Goal: Information Seeking & Learning: Understand process/instructions

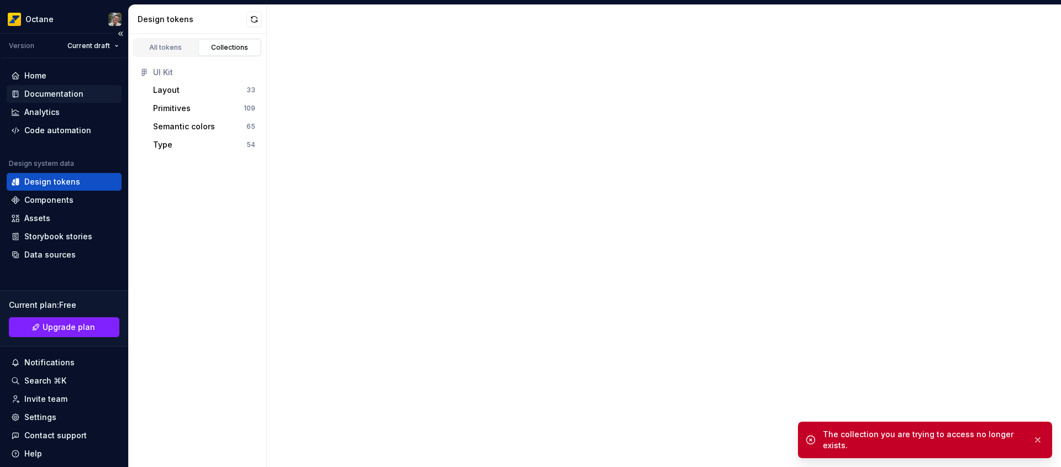
click at [64, 96] on div "Documentation" at bounding box center [53, 93] width 59 height 11
click at [1040, 444] on button "button" at bounding box center [1037, 439] width 14 height 15
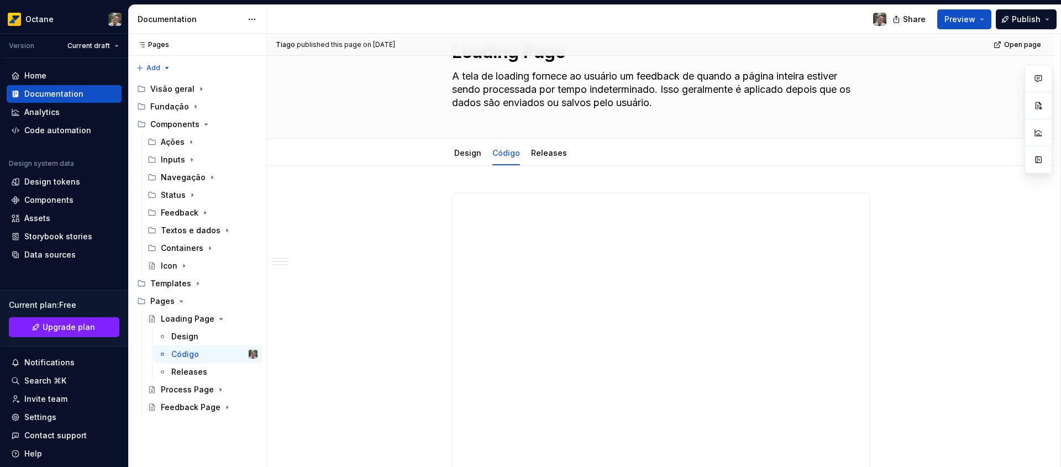
scroll to position [62, 0]
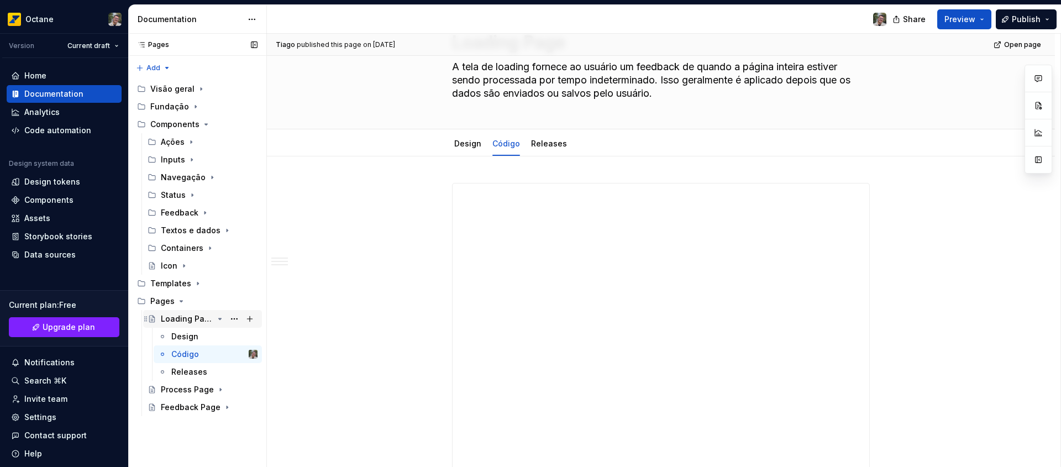
click at [217, 319] on icon "Page tree" at bounding box center [219, 318] width 9 height 9
click at [217, 335] on icon "Page tree" at bounding box center [219, 336] width 9 height 9
click at [182, 360] on div "Código" at bounding box center [214, 353] width 86 height 15
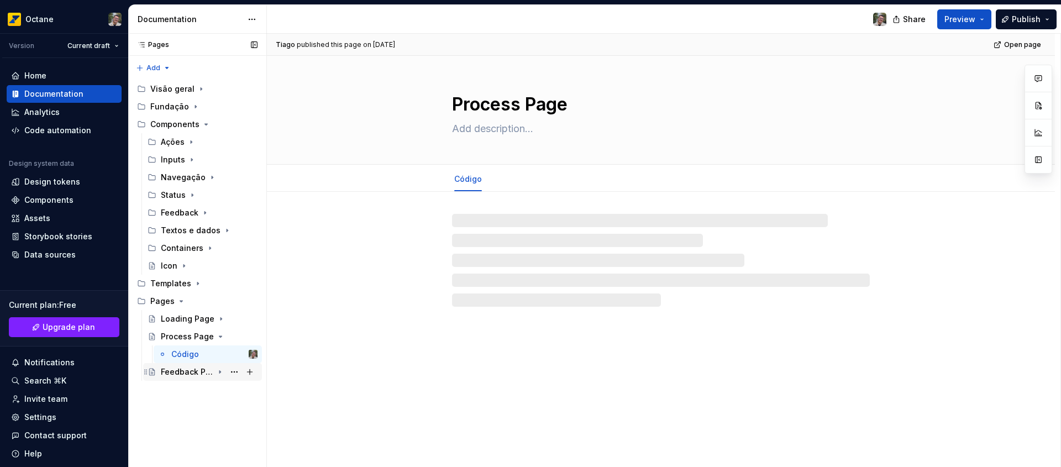
click at [217, 371] on icon "Page tree" at bounding box center [219, 371] width 9 height 9
click at [172, 395] on div "Código" at bounding box center [214, 389] width 86 height 15
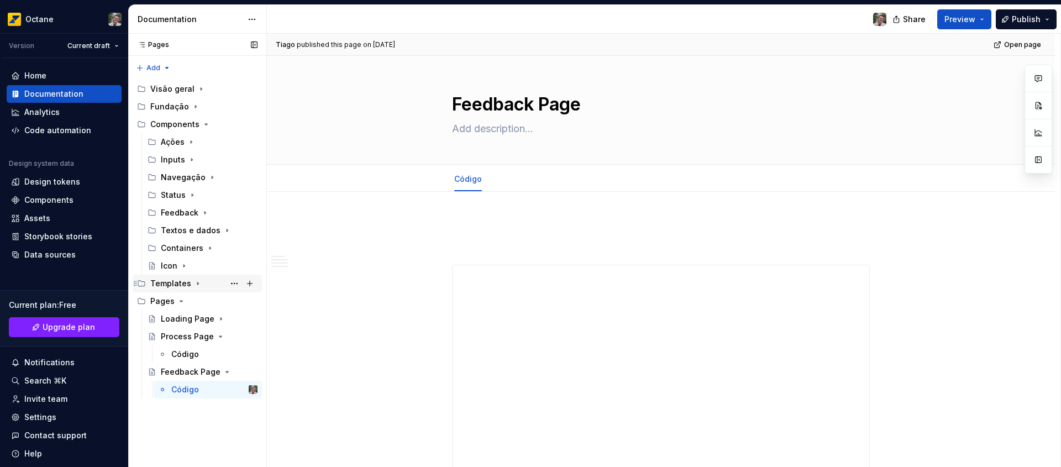
click at [197, 283] on icon "Page tree" at bounding box center [197, 283] width 1 height 3
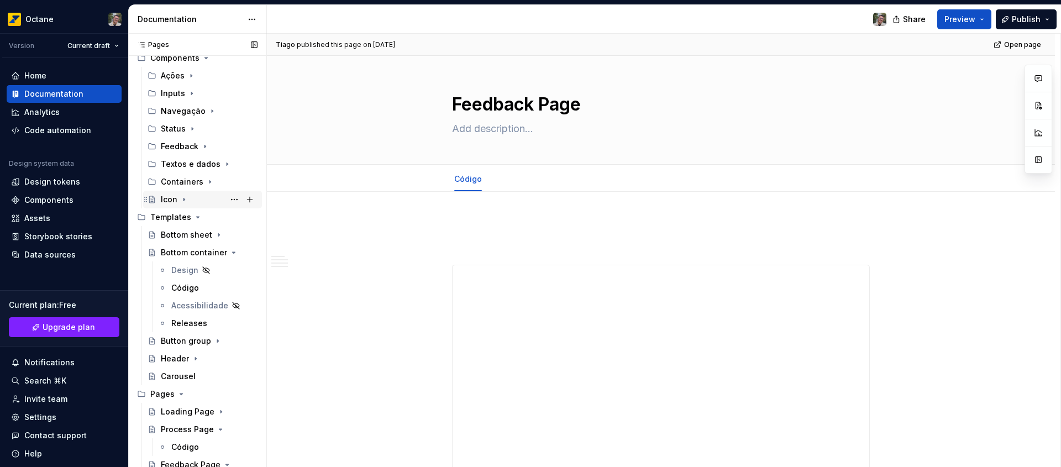
scroll to position [71, 0]
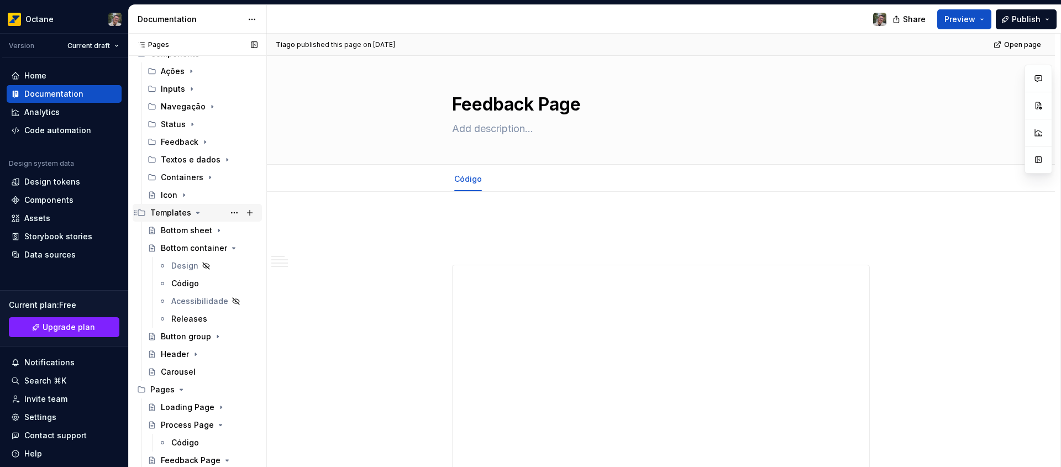
click at [193, 214] on icon "Page tree" at bounding box center [197, 212] width 9 height 9
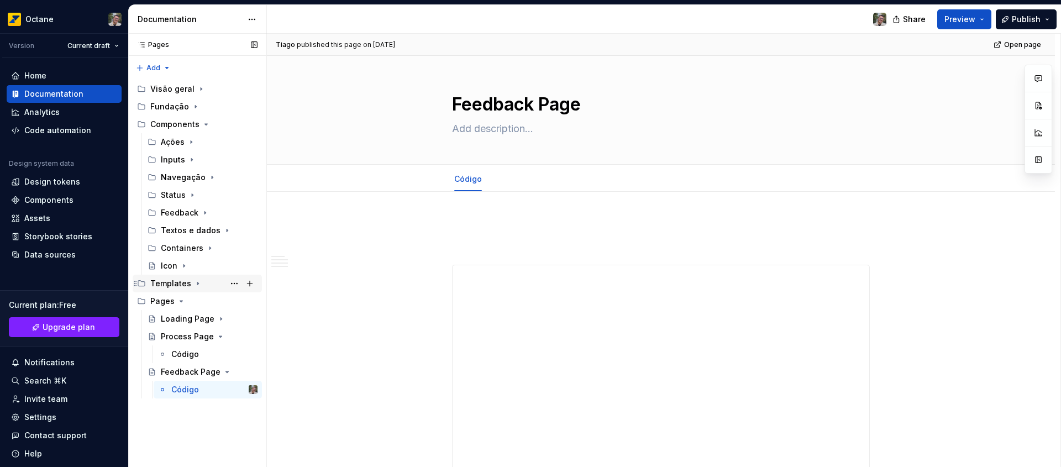
scroll to position [0, 0]
click at [192, 162] on icon "Page tree" at bounding box center [191, 159] width 9 height 9
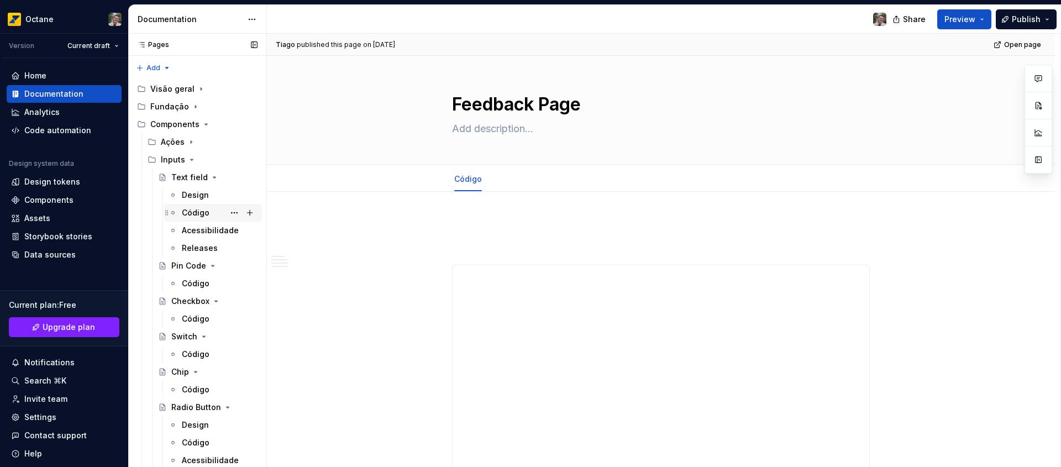
click at [191, 215] on div "Código" at bounding box center [196, 212] width 28 height 11
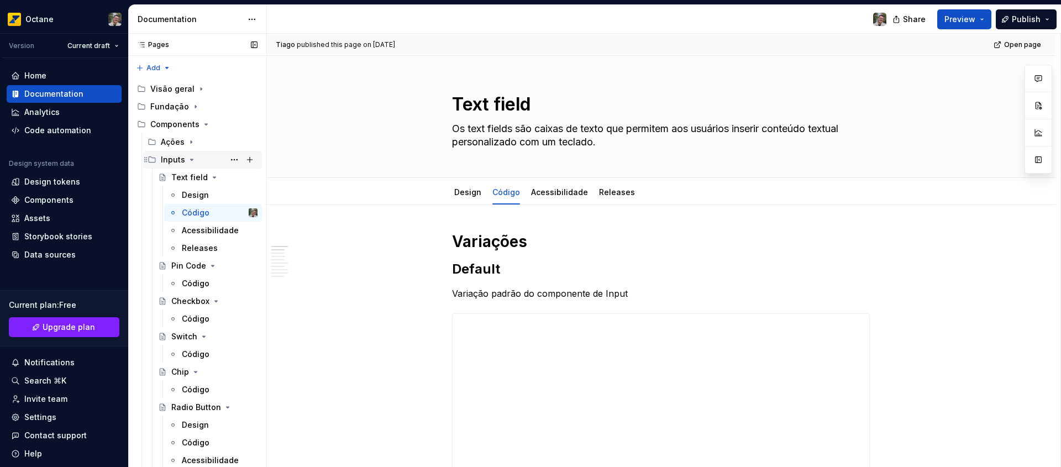
click at [191, 160] on icon "Page tree" at bounding box center [192, 159] width 3 height 1
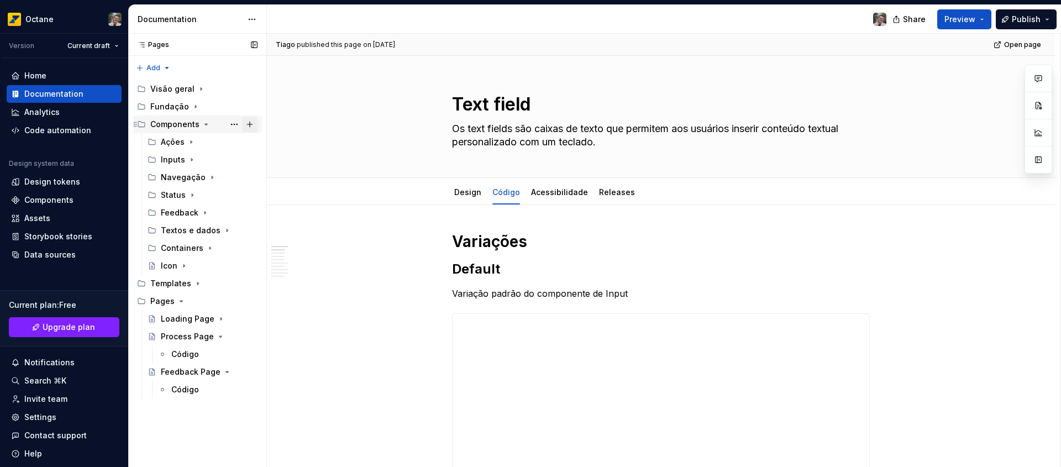
click at [250, 124] on button "Page tree" at bounding box center [249, 124] width 15 height 15
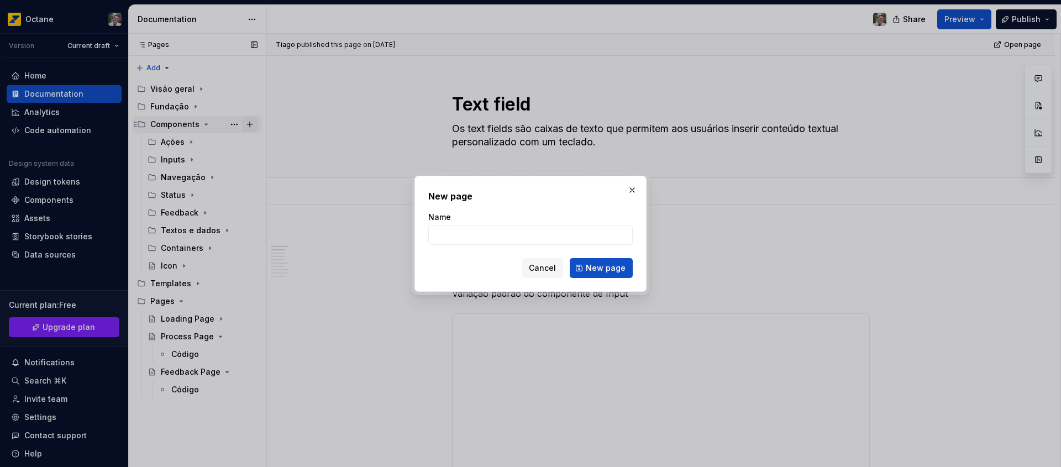
type textarea "*"
click at [455, 241] on input "Name" at bounding box center [530, 235] width 204 height 20
type input "Layout"
click at [613, 260] on button "New page" at bounding box center [600, 268] width 63 height 20
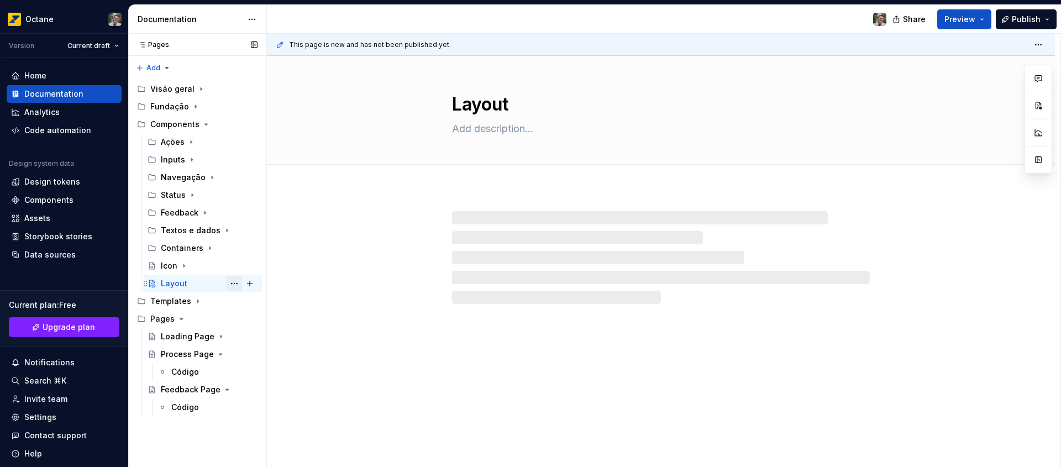
click at [234, 287] on button "Page tree" at bounding box center [233, 283] width 15 height 15
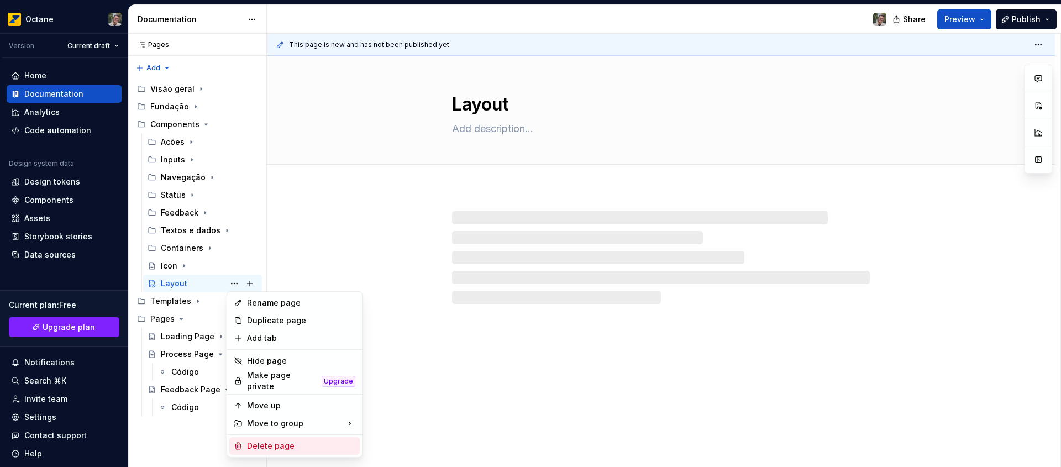
click at [294, 443] on div "Delete page" at bounding box center [301, 445] width 108 height 11
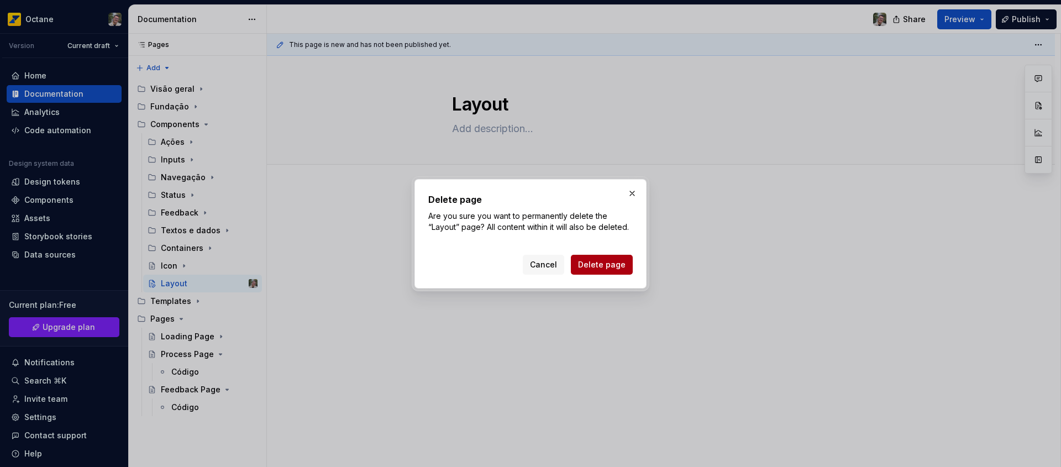
click at [600, 257] on button "Delete page" at bounding box center [602, 265] width 62 height 20
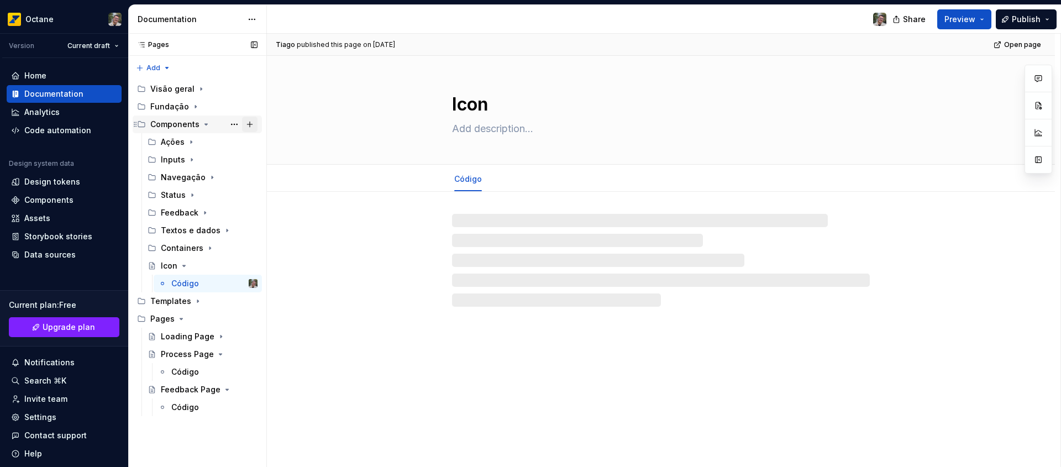
click at [253, 125] on button "Page tree" at bounding box center [249, 124] width 15 height 15
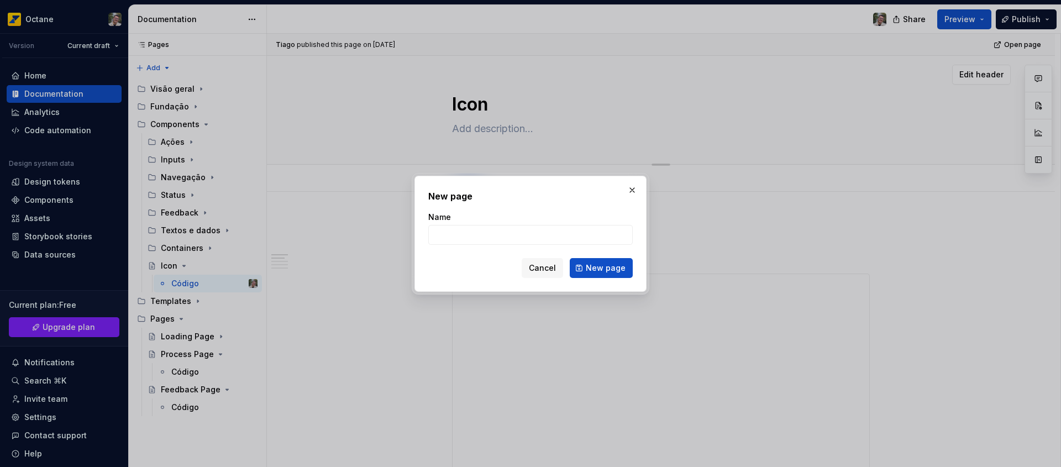
click at [630, 188] on button "button" at bounding box center [631, 189] width 15 height 15
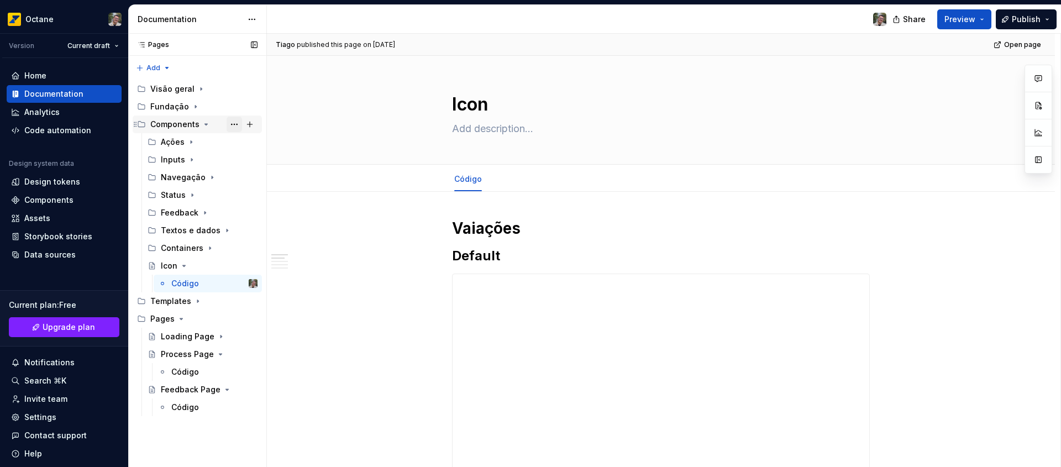
click at [235, 126] on button "Page tree" at bounding box center [233, 124] width 15 height 15
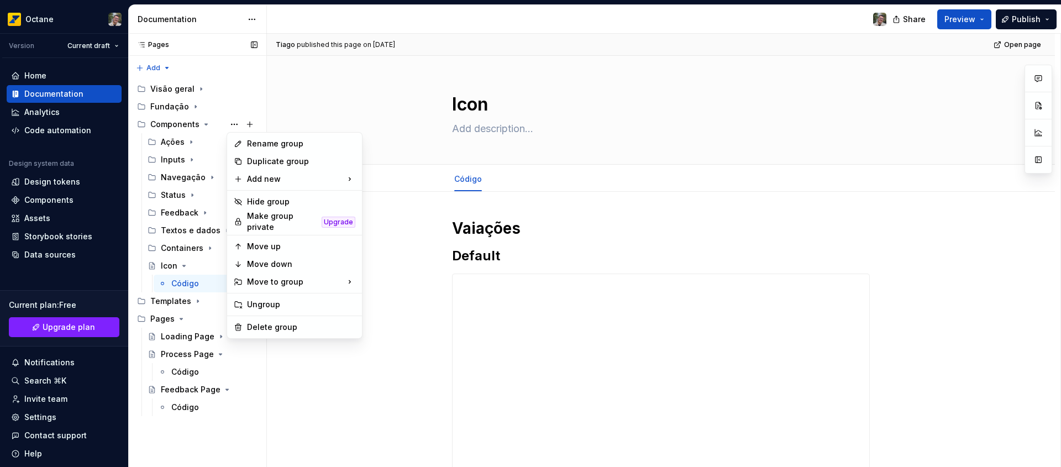
click at [203, 125] on div "Pages Pages Add Accessibility guide for tree Page tree. Navigate the tree with …" at bounding box center [197, 251] width 138 height 434
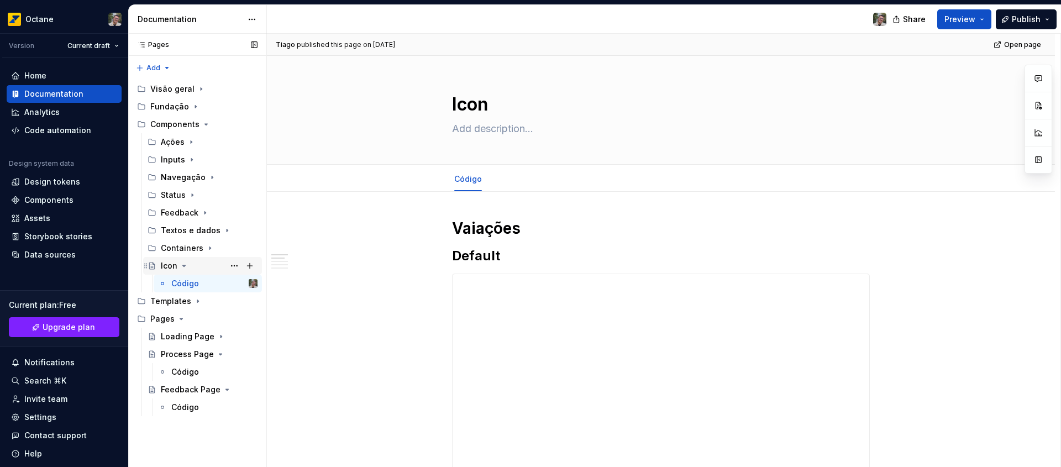
click at [187, 266] on icon "Page tree" at bounding box center [184, 265] width 9 height 9
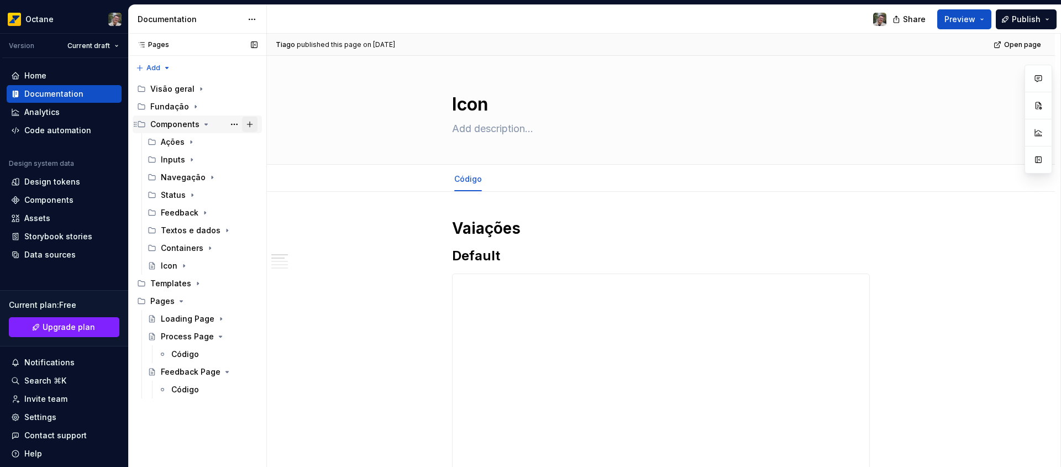
click at [250, 125] on button "Page tree" at bounding box center [249, 124] width 15 height 15
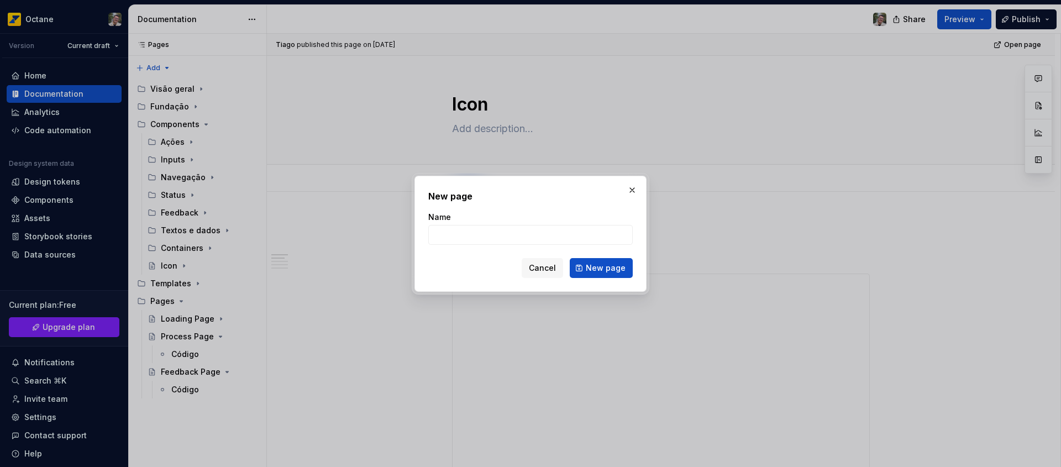
click at [630, 200] on h2 "New page" at bounding box center [530, 195] width 204 height 13
click at [630, 193] on button "button" at bounding box center [631, 189] width 15 height 15
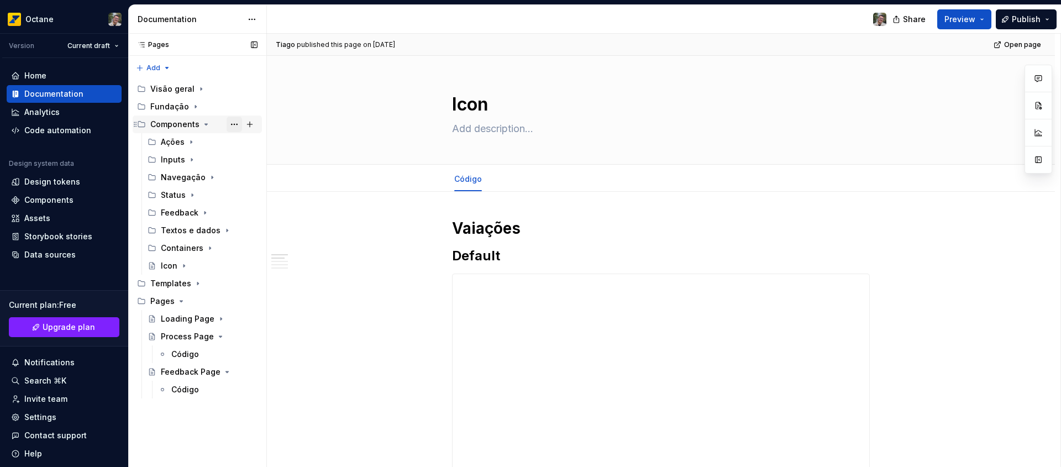
click at [234, 124] on button "Page tree" at bounding box center [233, 124] width 15 height 15
type textarea "*"
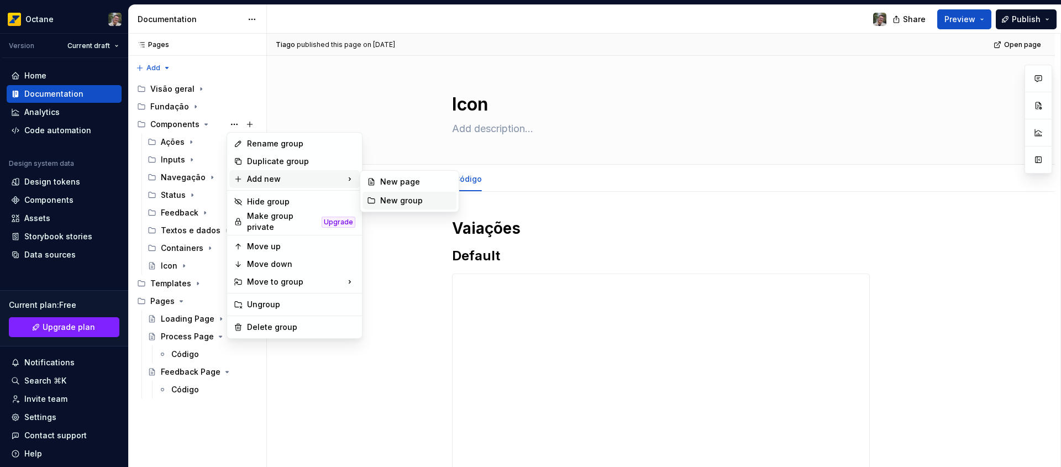
click at [404, 204] on div "New group" at bounding box center [416, 200] width 72 height 11
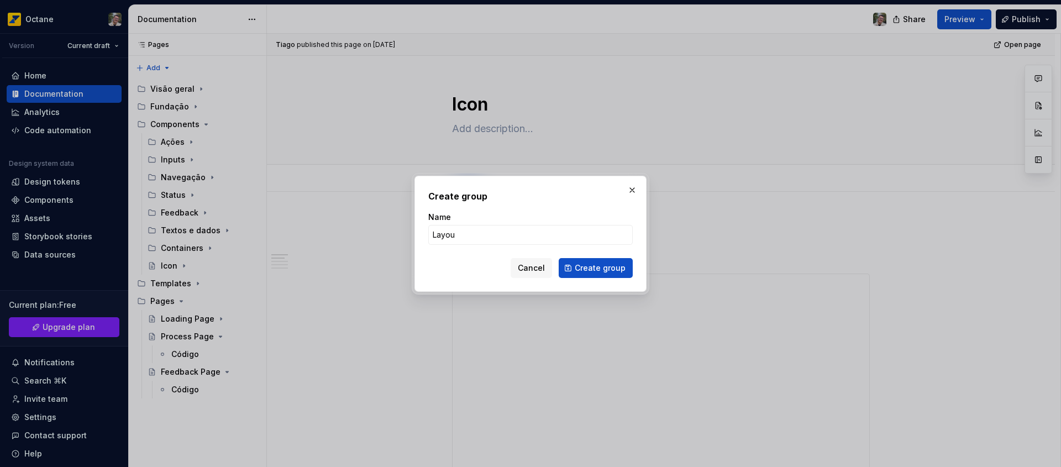
type input "Layout"
click button "Create group" at bounding box center [595, 268] width 74 height 20
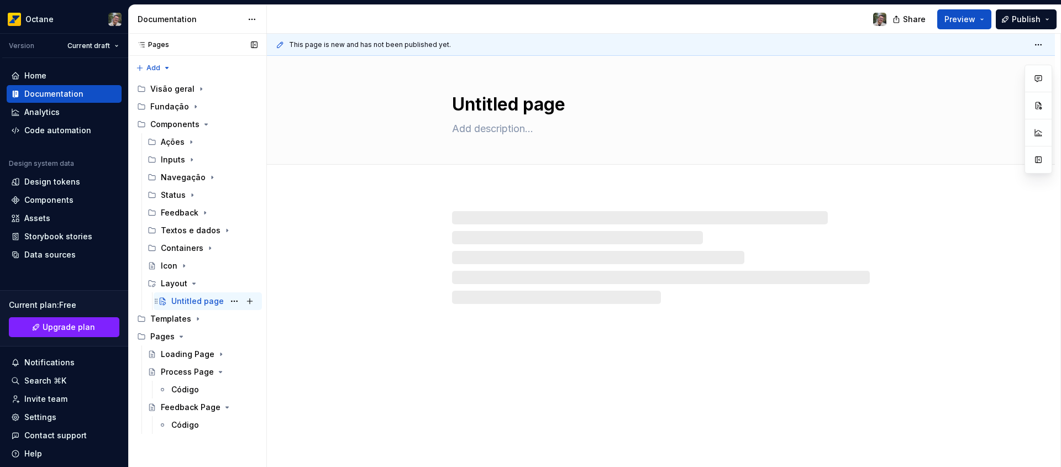
click at [202, 303] on div "Untitled page" at bounding box center [197, 301] width 52 height 11
click at [538, 98] on textarea "Untitled page" at bounding box center [659, 104] width 418 height 27
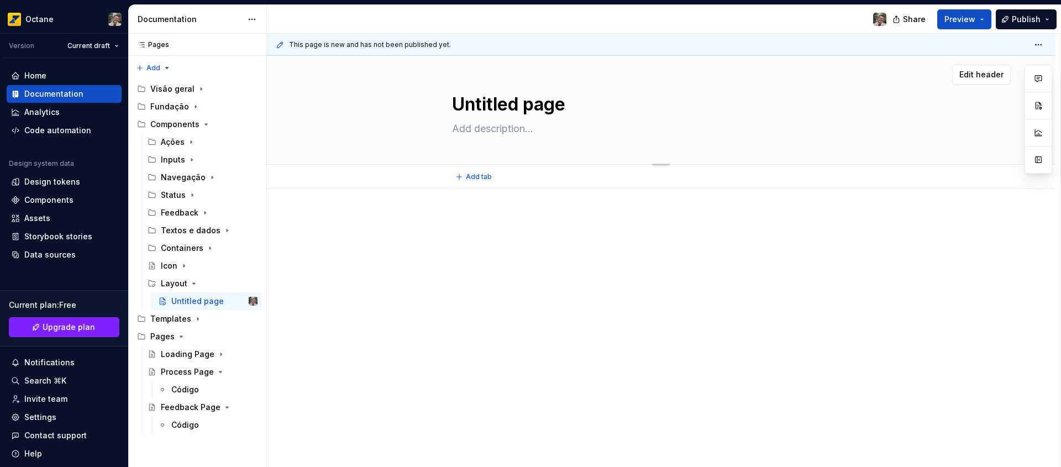
click at [539, 105] on textarea "Untitled page" at bounding box center [659, 104] width 418 height 27
click at [488, 105] on textarea "Untitled page" at bounding box center [659, 104] width 418 height 27
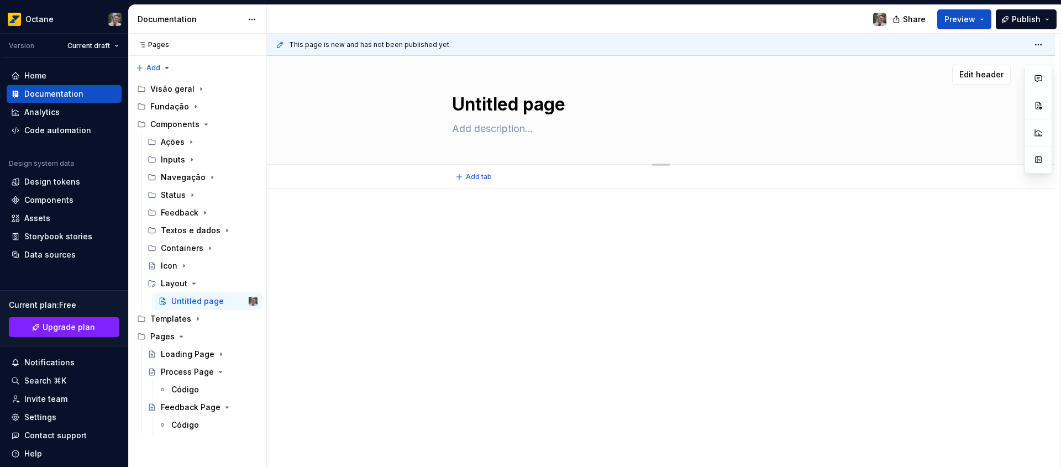
type textarea "*"
type textarea "I"
type textarea "*"
type textarea "Im"
type textarea "*"
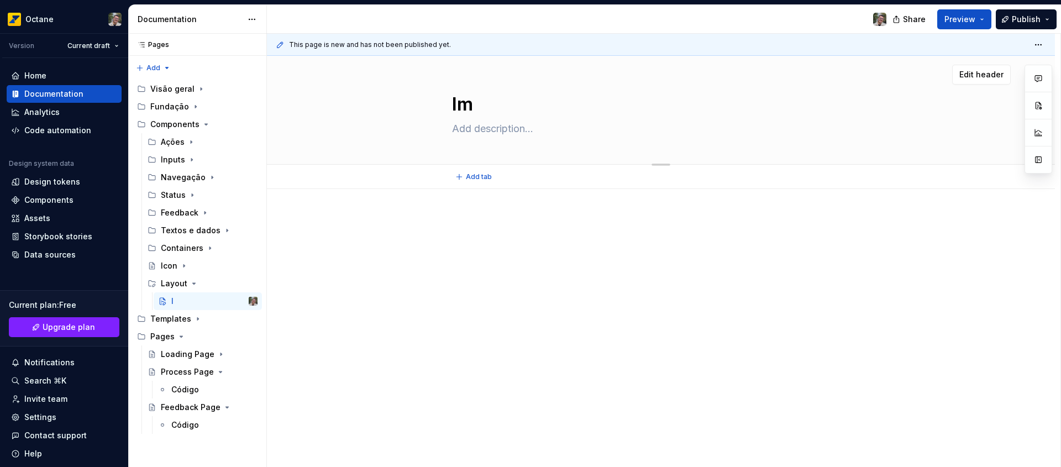
type textarea "Ima"
type textarea "*"
type textarea "Imag"
type textarea "*"
type textarea "Image"
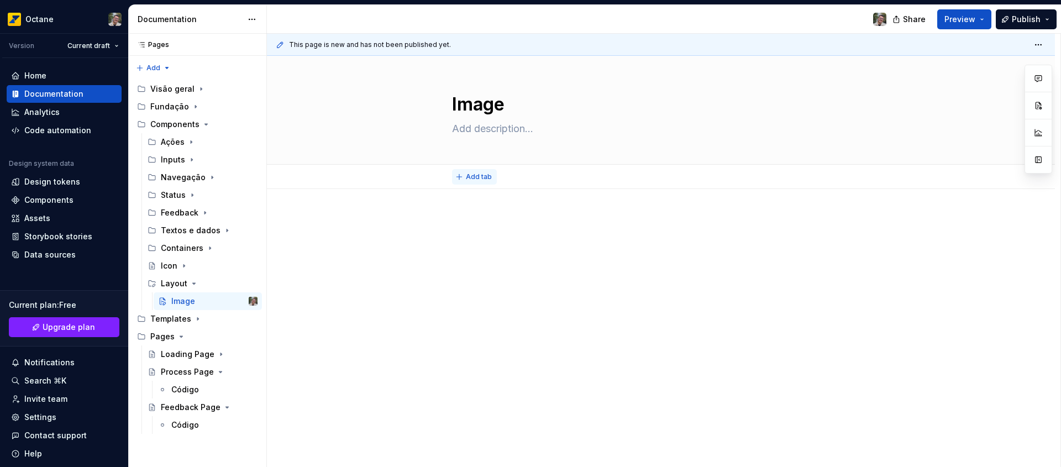
type textarea "*"
type textarea "Image"
click at [476, 181] on span "Add tab" at bounding box center [479, 176] width 26 height 9
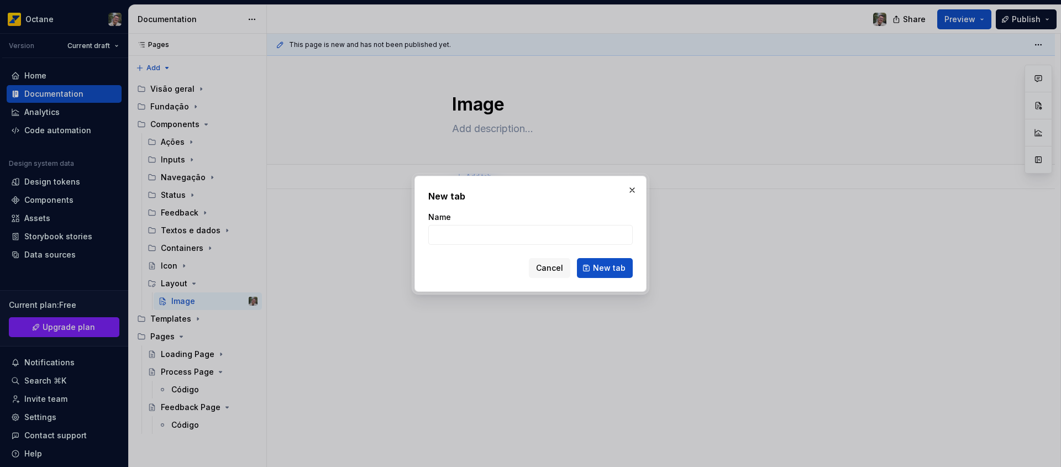
type textarea "*"
type input "Código"
type textarea "*"
type input "Código"
click at [612, 269] on span "New tab" at bounding box center [609, 267] width 33 height 11
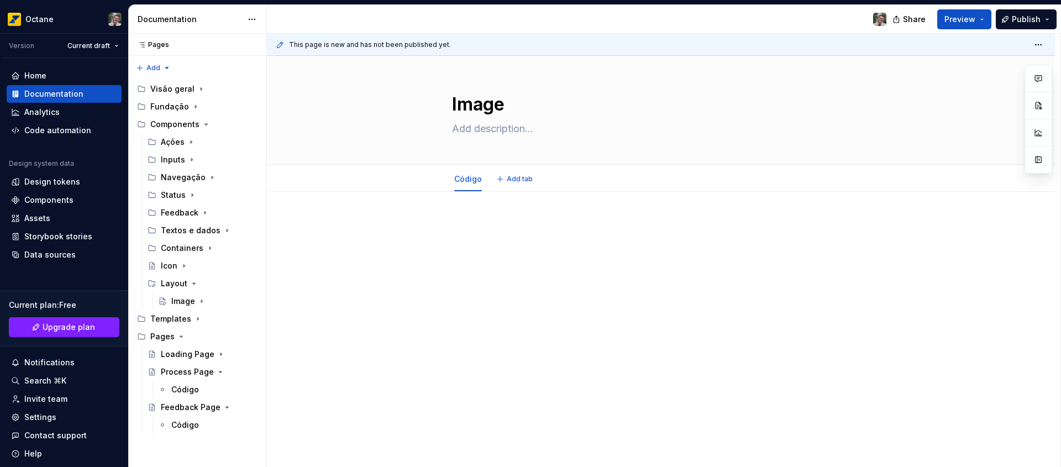
click at [531, 260] on div at bounding box center [661, 245] width 418 height 55
type textarea "*"
click at [514, 228] on p at bounding box center [661, 224] width 418 height 13
click at [456, 225] on h3 "Variações" at bounding box center [661, 225] width 418 height 15
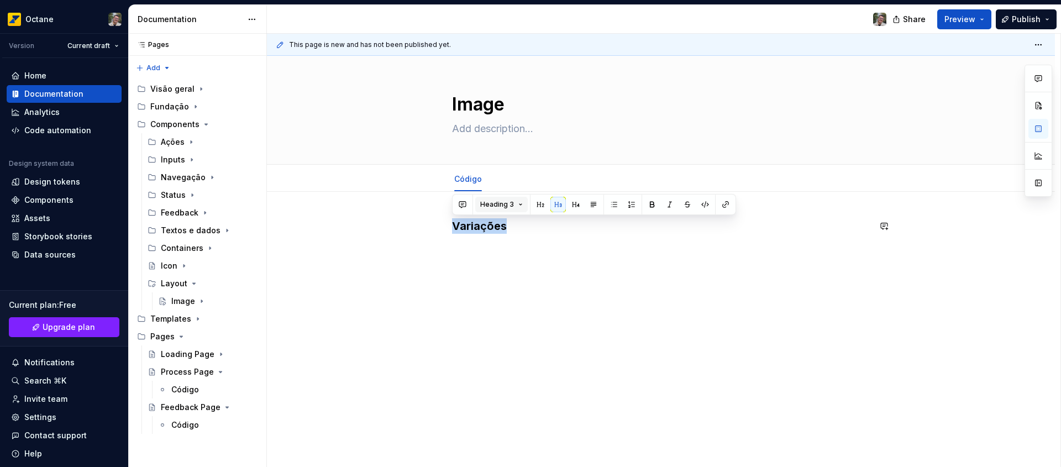
click at [510, 208] on span "Heading 3" at bounding box center [497, 204] width 34 height 9
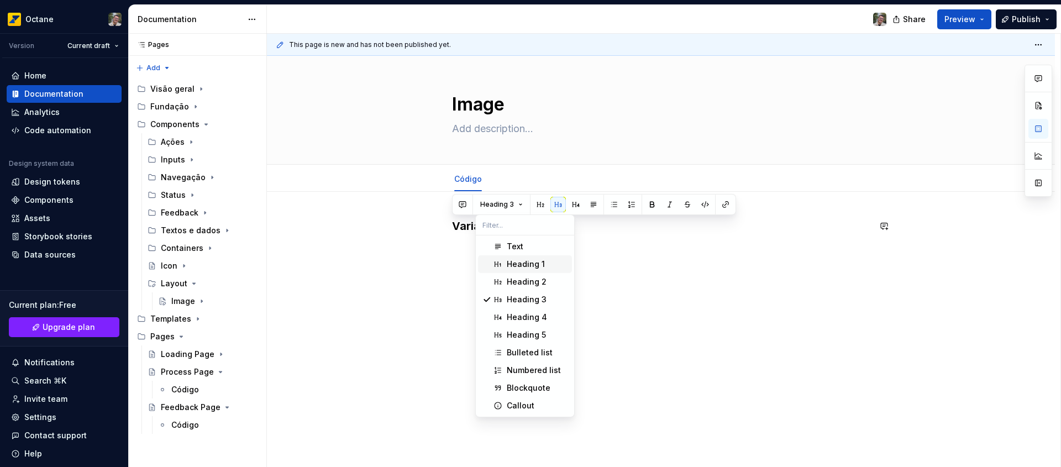
click at [526, 260] on div "Heading 1" at bounding box center [526, 264] width 38 height 11
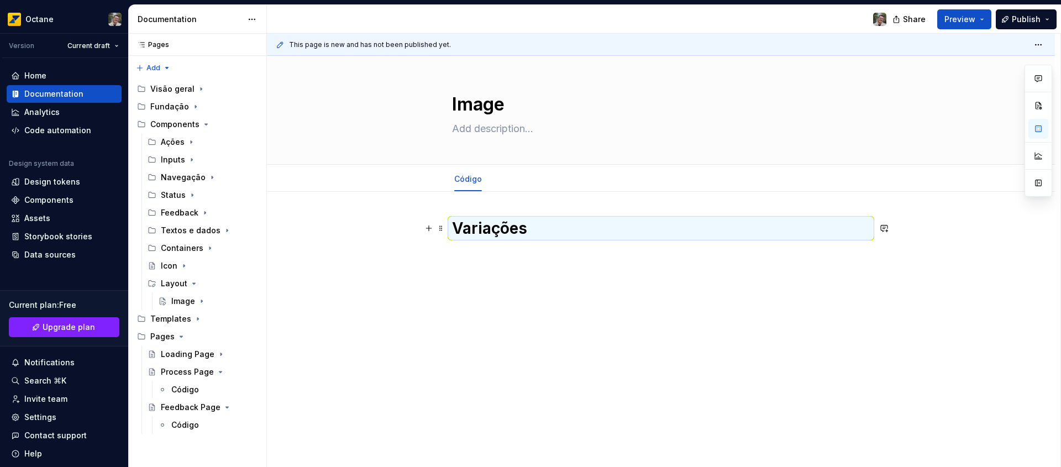
click at [563, 228] on h1 "Variações" at bounding box center [661, 228] width 418 height 20
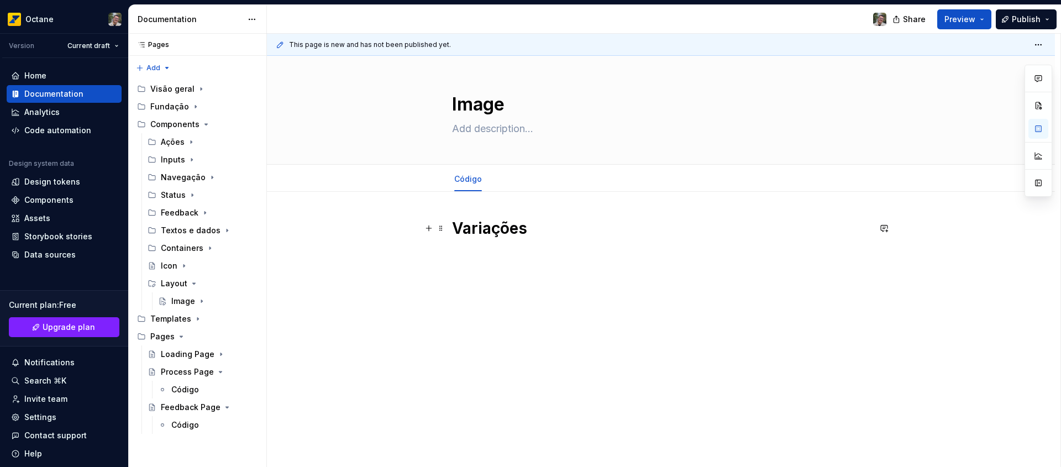
click at [557, 229] on h1 "Variações" at bounding box center [661, 228] width 418 height 20
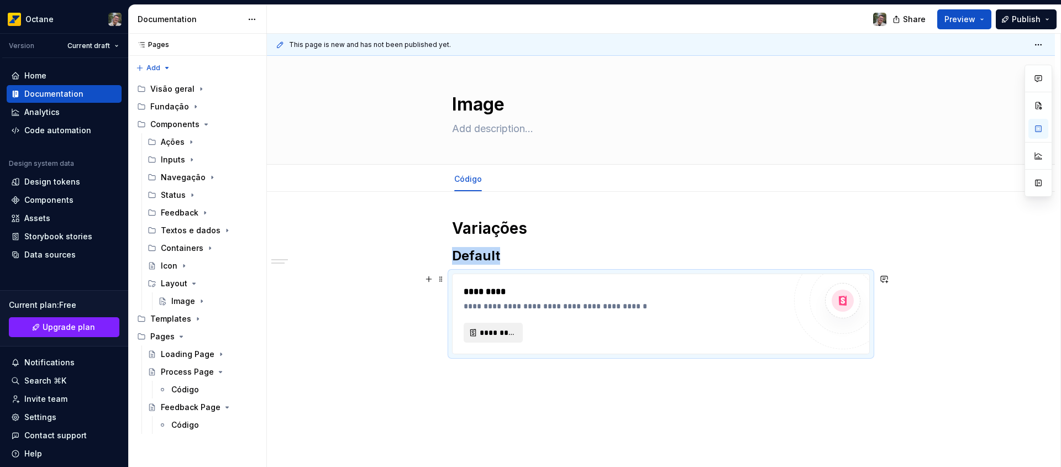
click at [509, 332] on span "*********" at bounding box center [497, 332] width 36 height 11
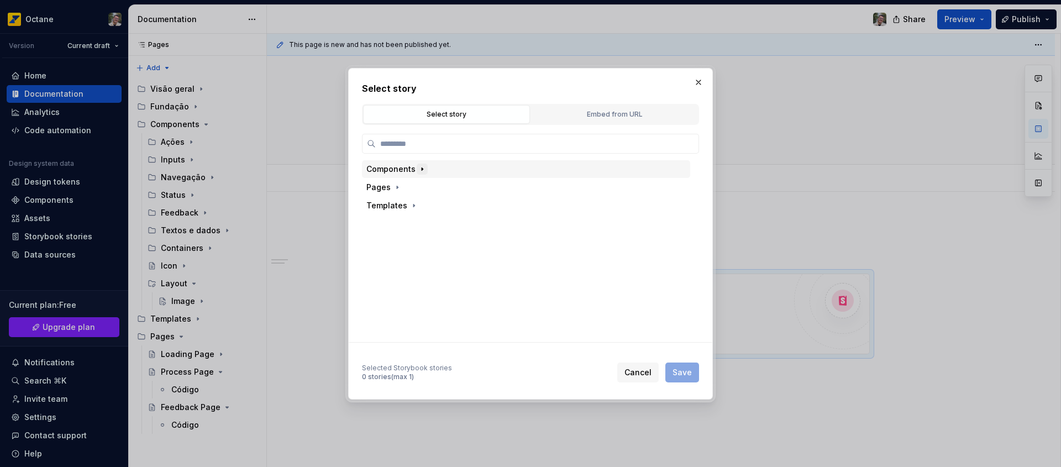
click at [418, 172] on icon "button" at bounding box center [422, 169] width 9 height 9
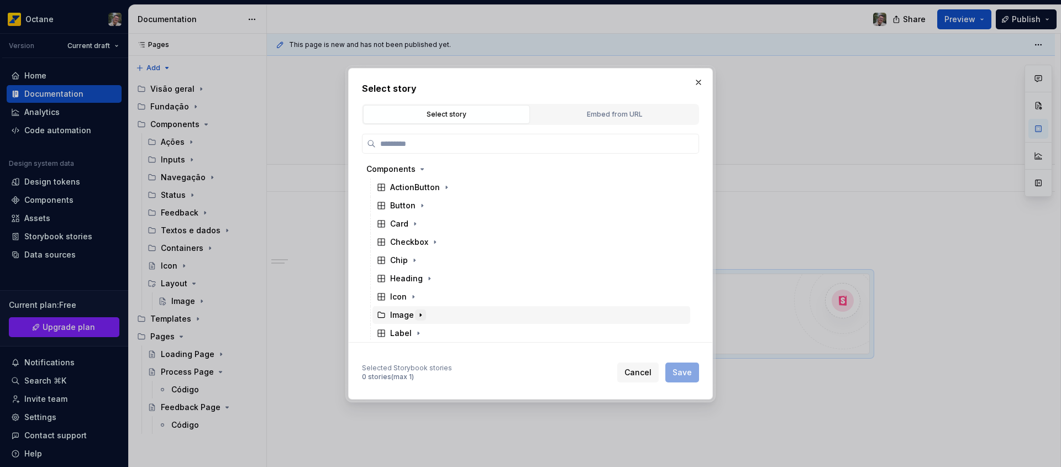
click at [416, 318] on icon "button" at bounding box center [420, 314] width 9 height 9
click at [436, 236] on icon "button" at bounding box center [435, 235] width 9 height 9
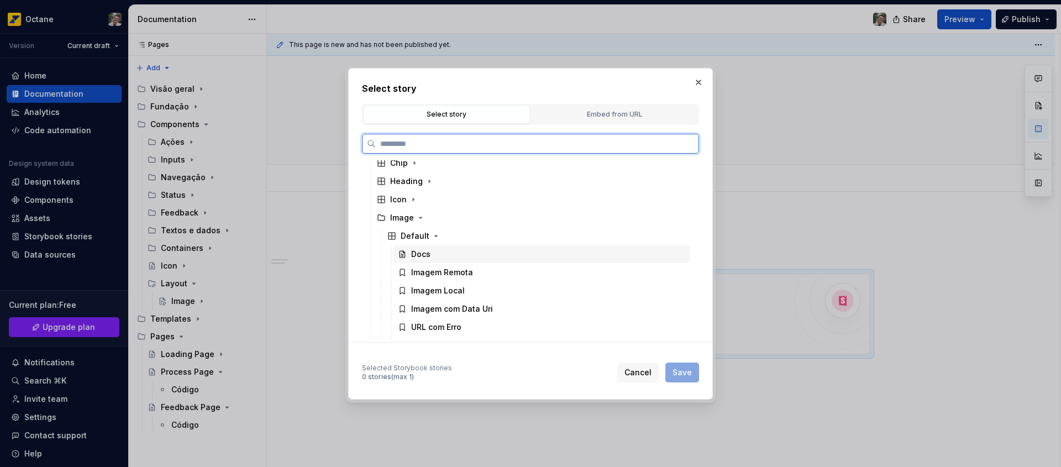
click at [441, 254] on div "Docs" at bounding box center [541, 254] width 297 height 18
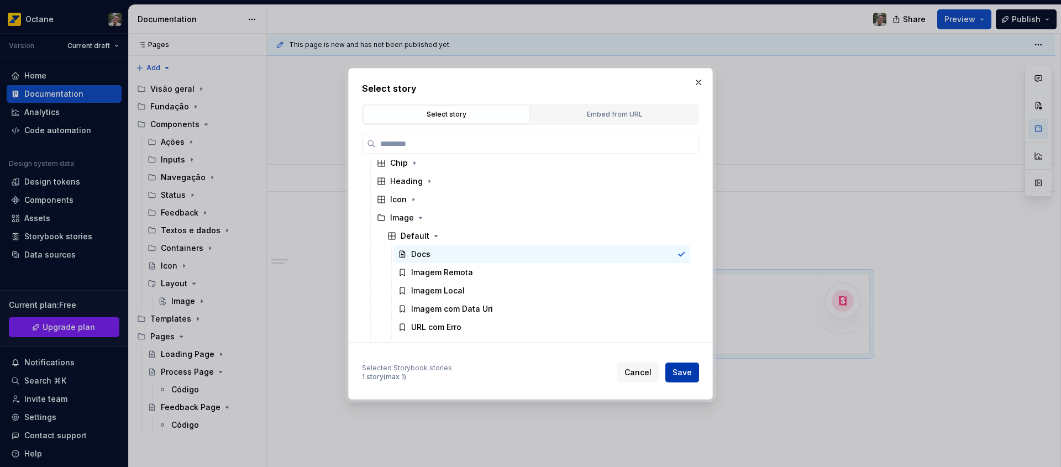
click at [687, 373] on span "Save" at bounding box center [681, 372] width 19 height 11
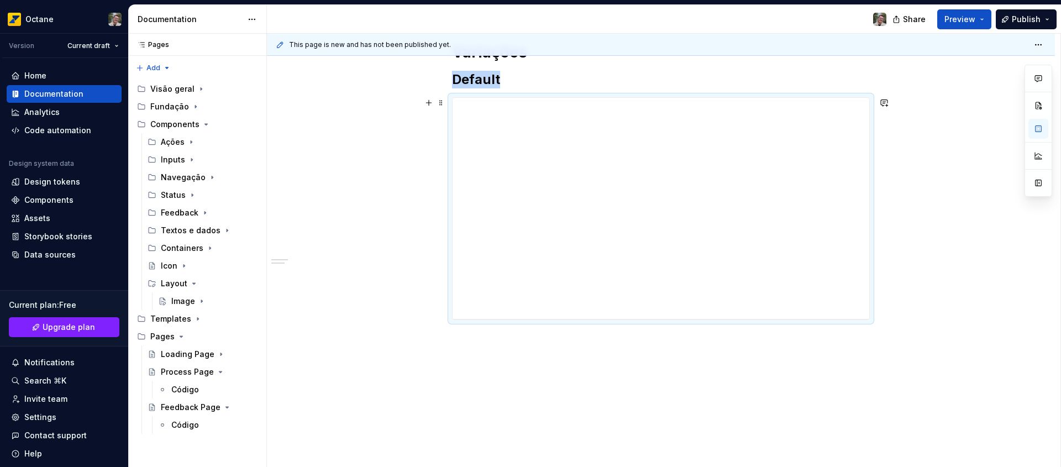
scroll to position [182, 0]
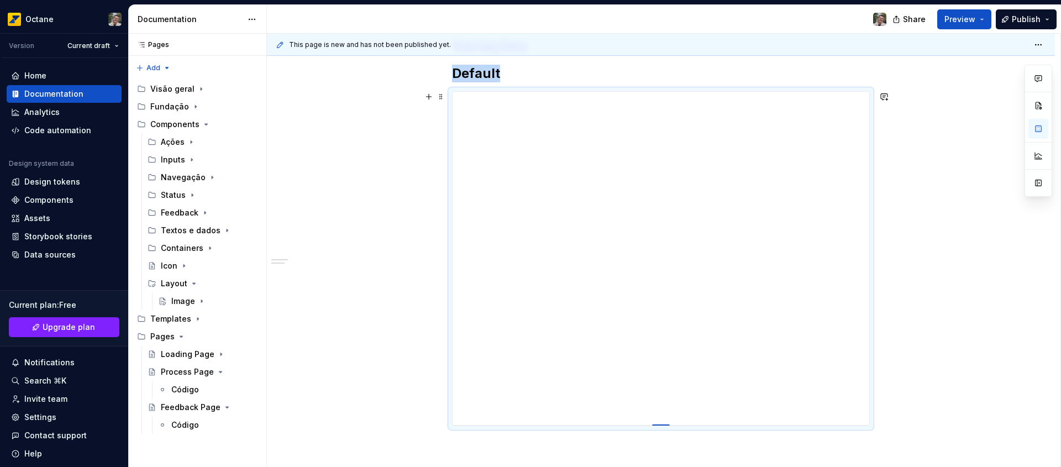
drag, startPoint x: 660, startPoint y: 313, endPoint x: 649, endPoint y: 425, distance: 113.2
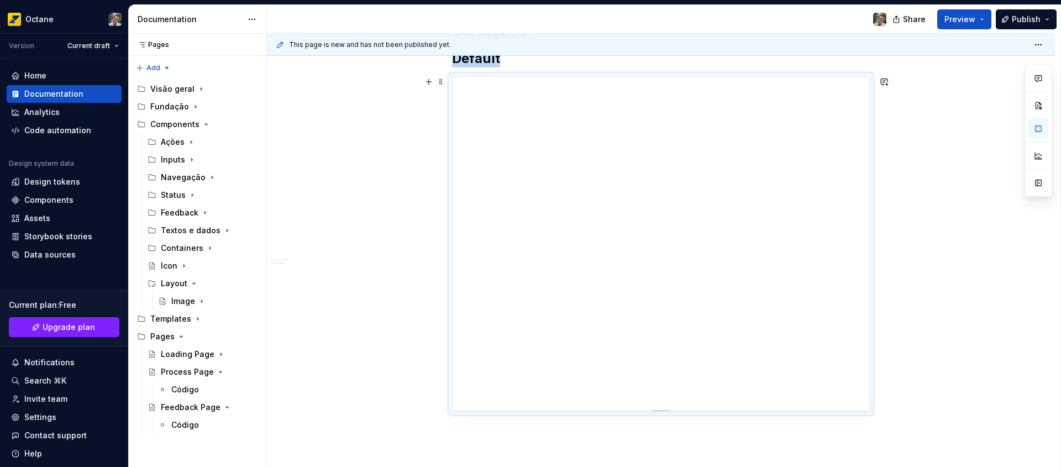
scroll to position [246, 0]
drag, startPoint x: 659, startPoint y: 362, endPoint x: 659, endPoint y: 408, distance: 45.8
click at [659, 408] on div at bounding box center [661, 408] width 18 height 2
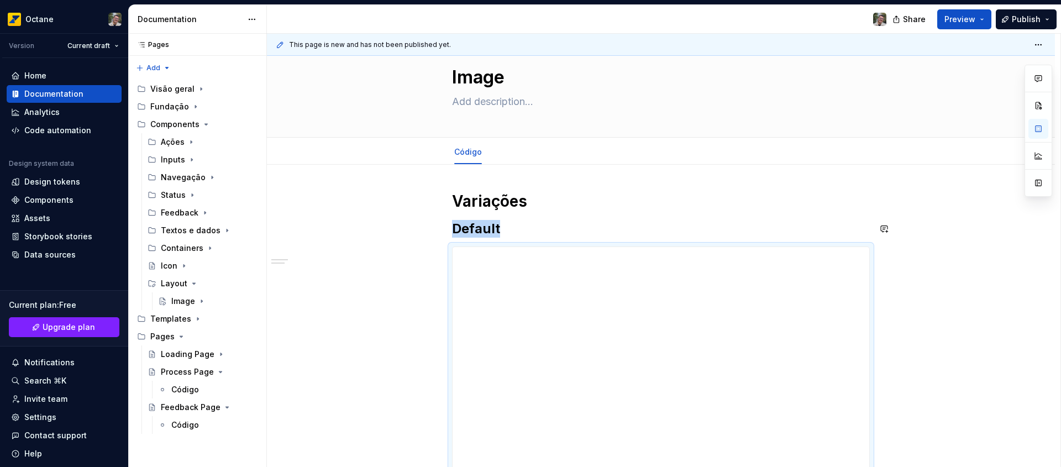
scroll to position [0, 0]
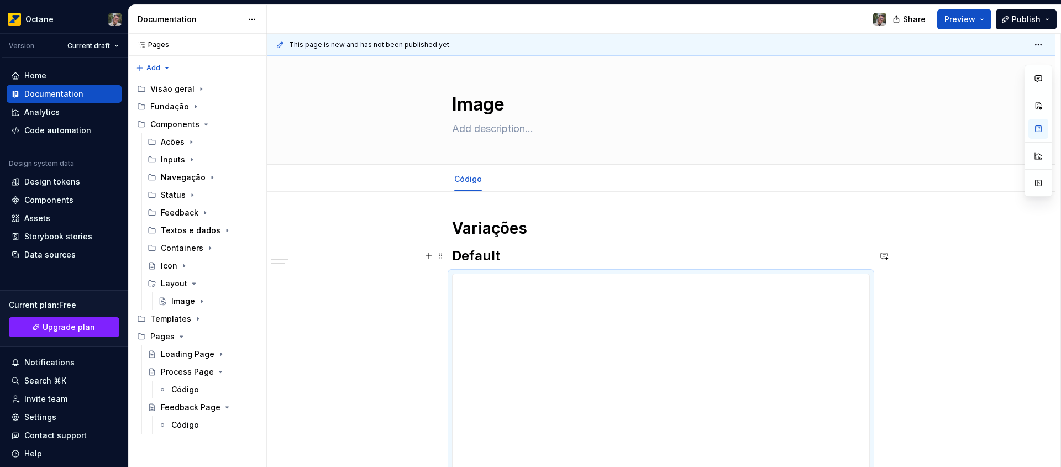
click at [558, 257] on h2 "Default" at bounding box center [661, 256] width 418 height 18
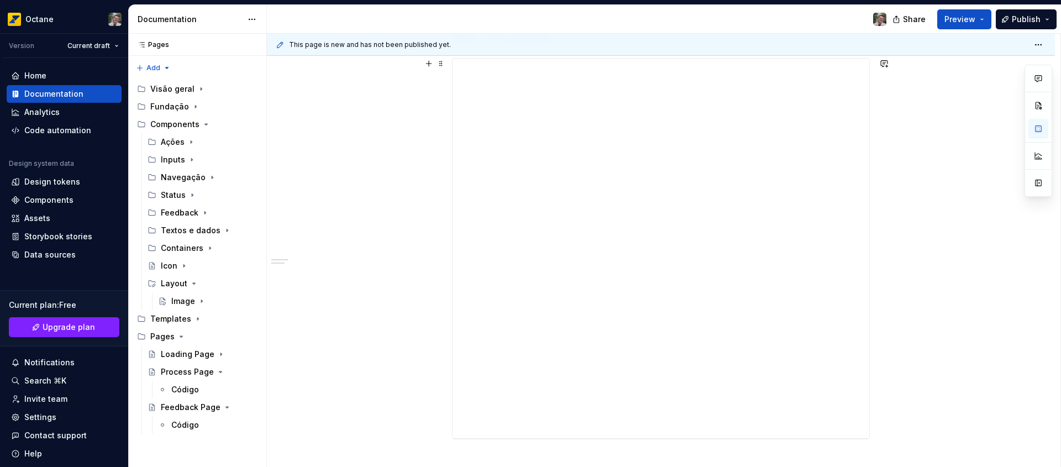
scroll to position [134, 0]
click at [520, 149] on p at bounding box center [661, 145] width 418 height 13
type textarea "*"
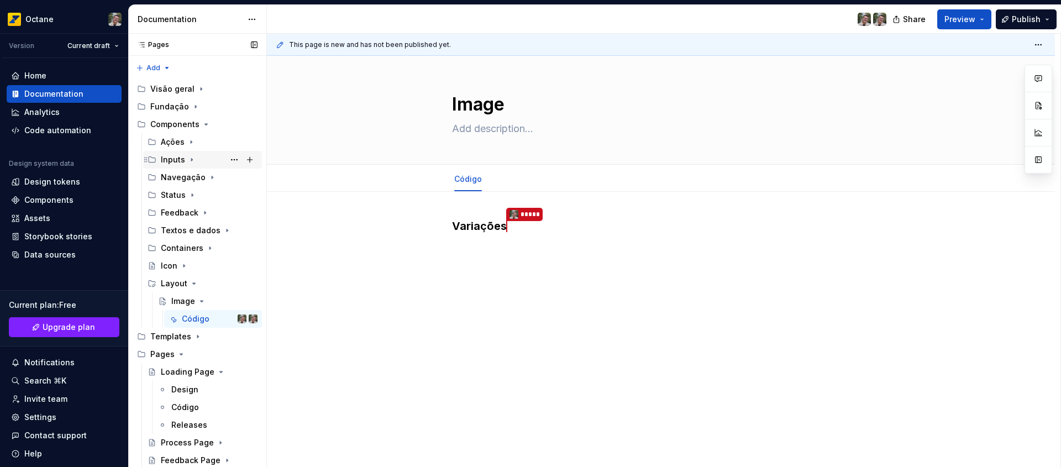
click at [173, 159] on div "Inputs" at bounding box center [173, 159] width 24 height 11
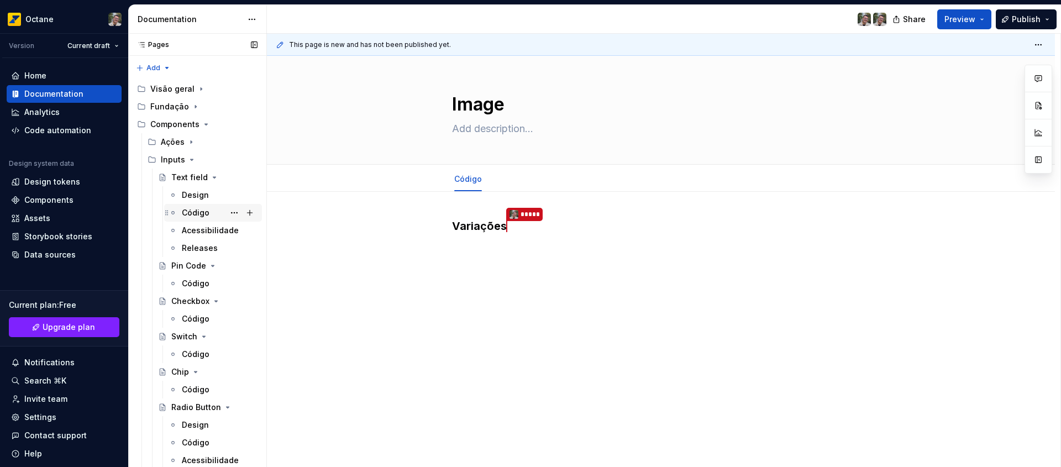
click at [191, 212] on div "Código" at bounding box center [196, 212] width 28 height 11
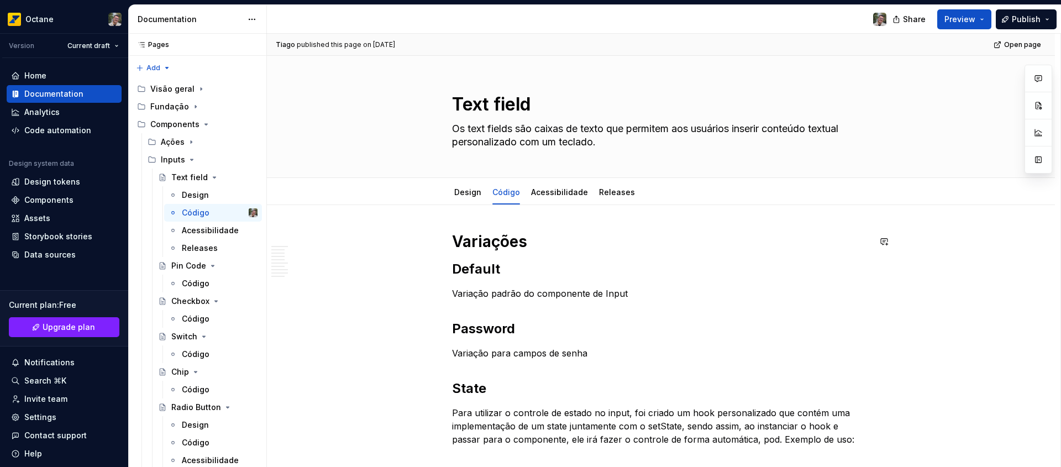
click at [499, 247] on h1 "Variações" at bounding box center [661, 241] width 418 height 20
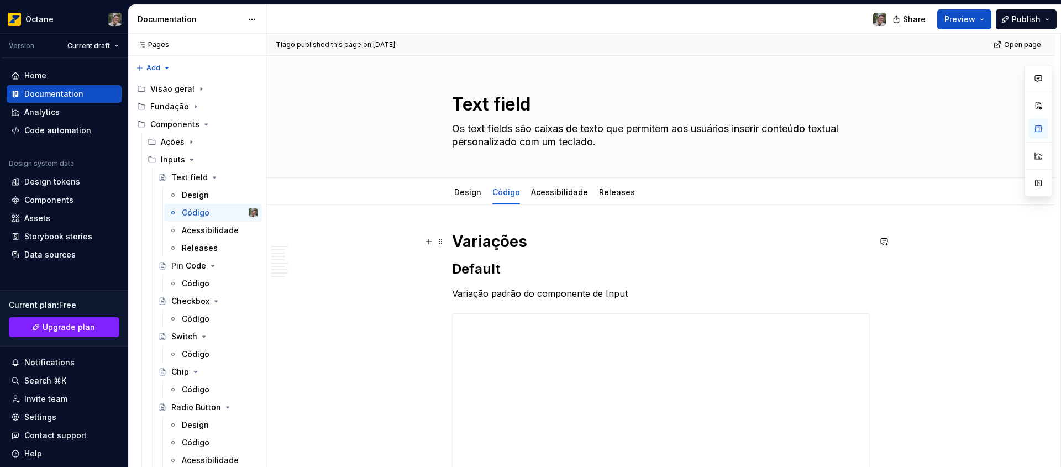
click at [455, 245] on h1 "Variações" at bounding box center [661, 241] width 418 height 20
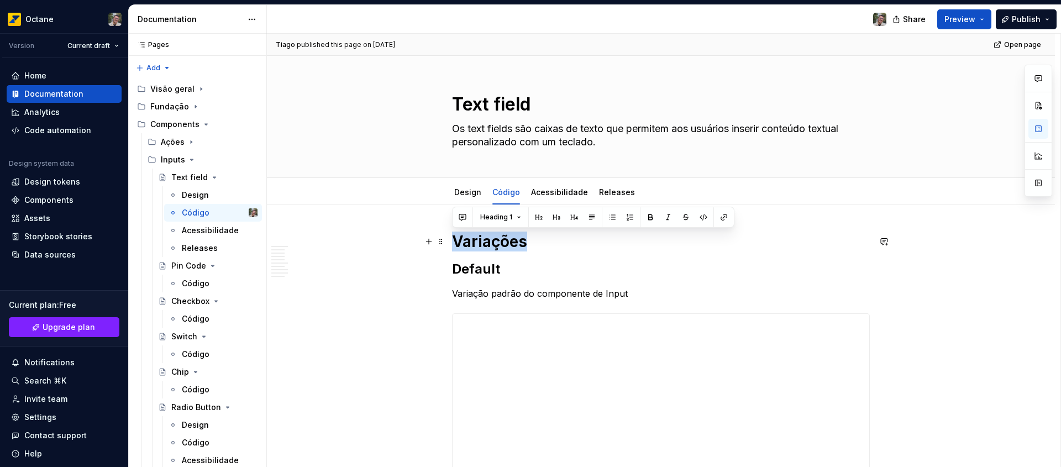
click at [492, 245] on h1 "Variações" at bounding box center [661, 241] width 418 height 20
click at [493, 245] on h1 "Variações" at bounding box center [661, 241] width 418 height 20
click at [495, 246] on h1 "Variações" at bounding box center [661, 241] width 418 height 20
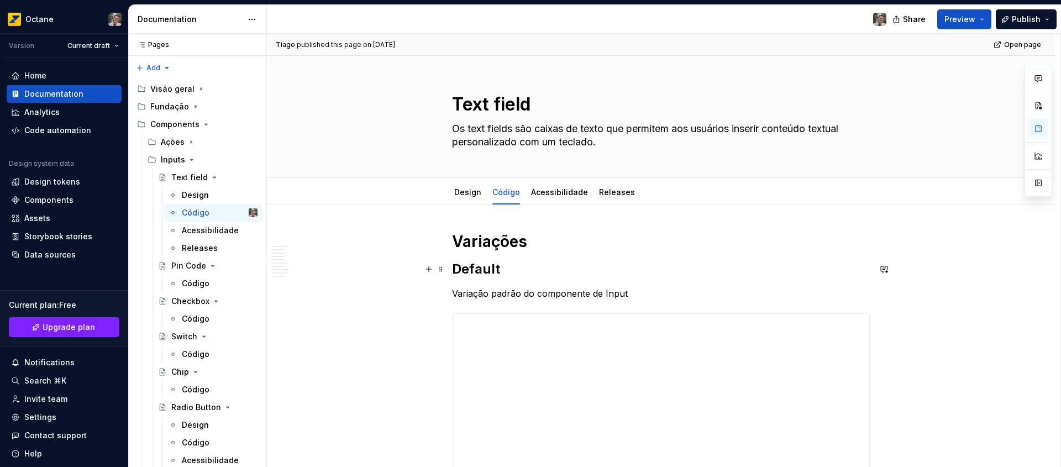
click at [492, 267] on h2 "Default" at bounding box center [661, 269] width 418 height 18
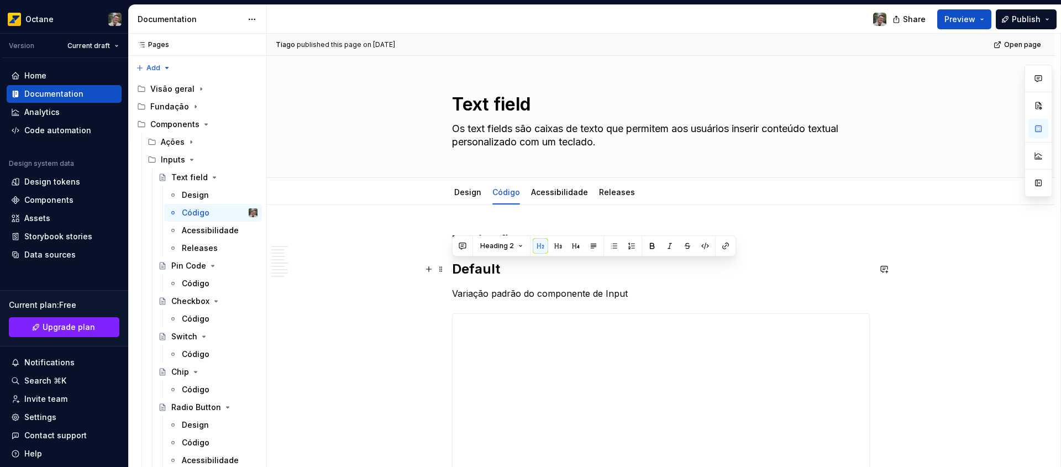
drag, startPoint x: 558, startPoint y: 277, endPoint x: 552, endPoint y: 275, distance: 6.5
click at [558, 277] on h2 "Default" at bounding box center [661, 269] width 418 height 18
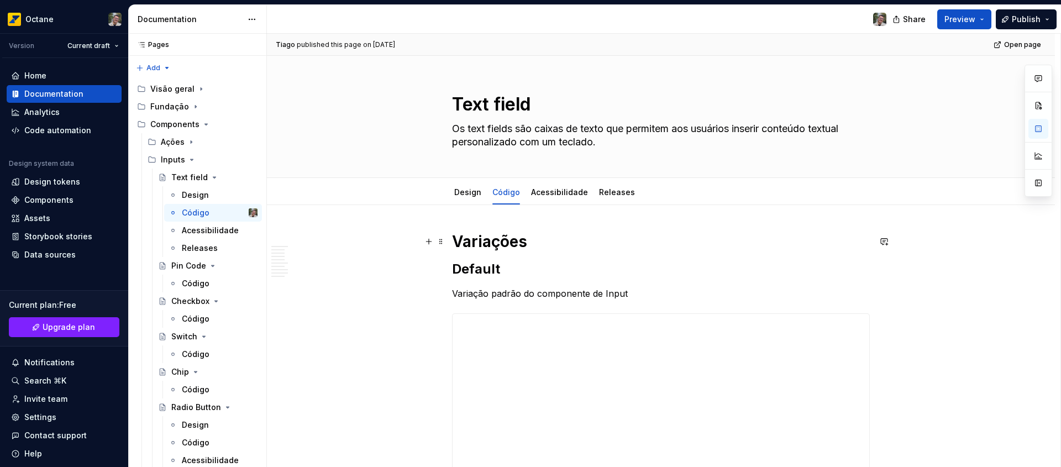
click at [505, 246] on h1 "Variações" at bounding box center [661, 241] width 418 height 20
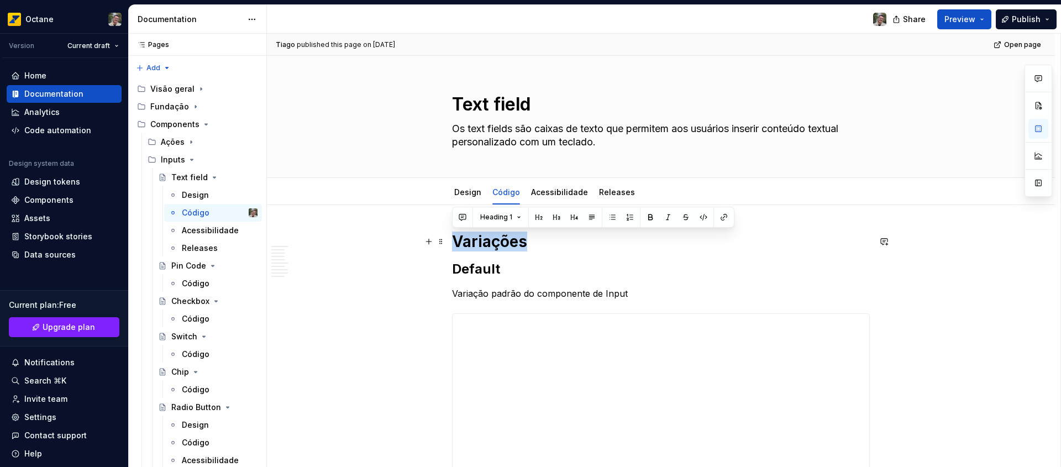
click at [505, 246] on h1 "Variações" at bounding box center [661, 241] width 418 height 20
type textarea "*"
